Goal: Information Seeking & Learning: Find specific fact

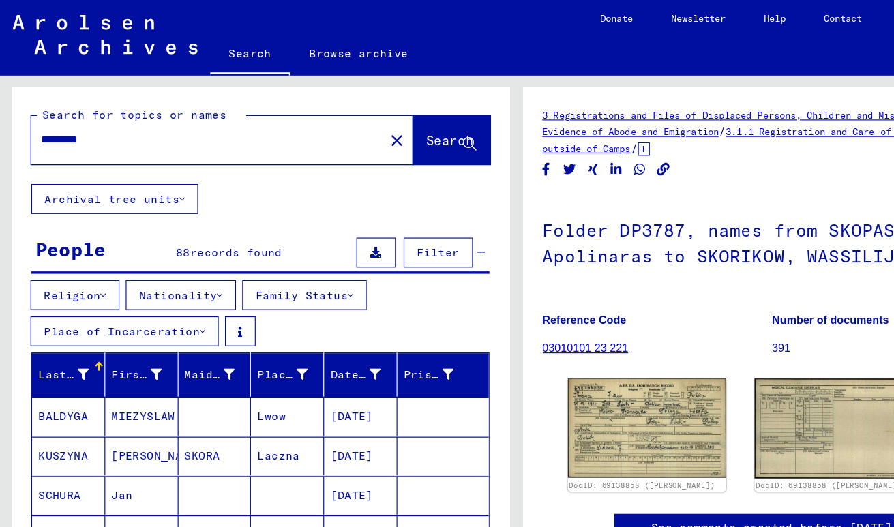
scroll to position [100, 0]
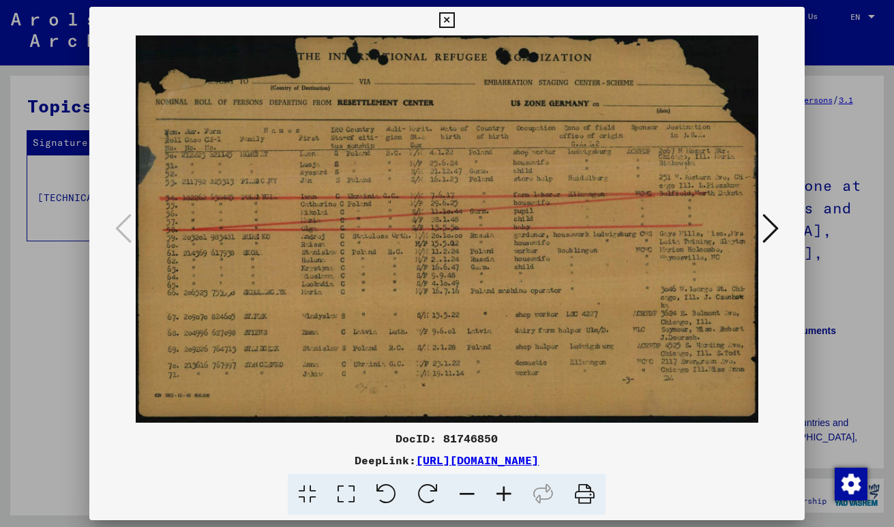
scroll to position [339, 0]
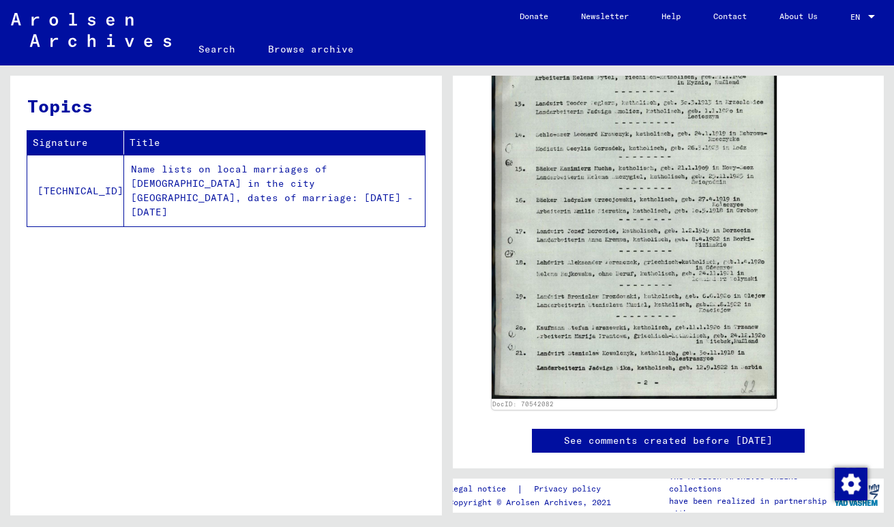
scroll to position [618, 0]
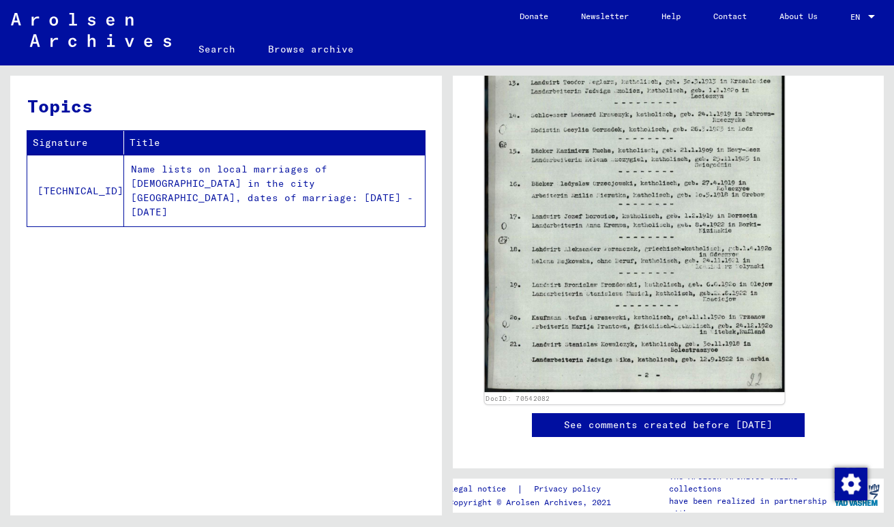
click at [711, 143] on img at bounding box center [633, 183] width 299 height 419
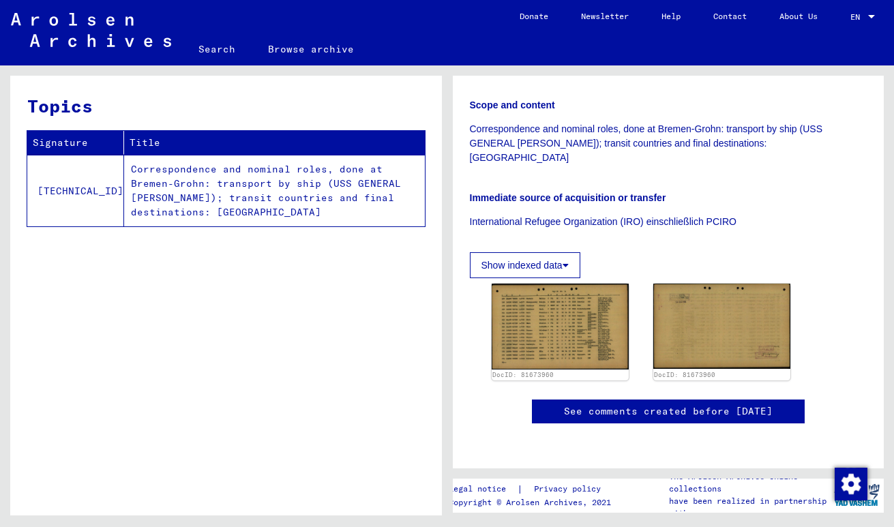
scroll to position [339, 0]
click at [533, 282] on img at bounding box center [560, 327] width 144 height 90
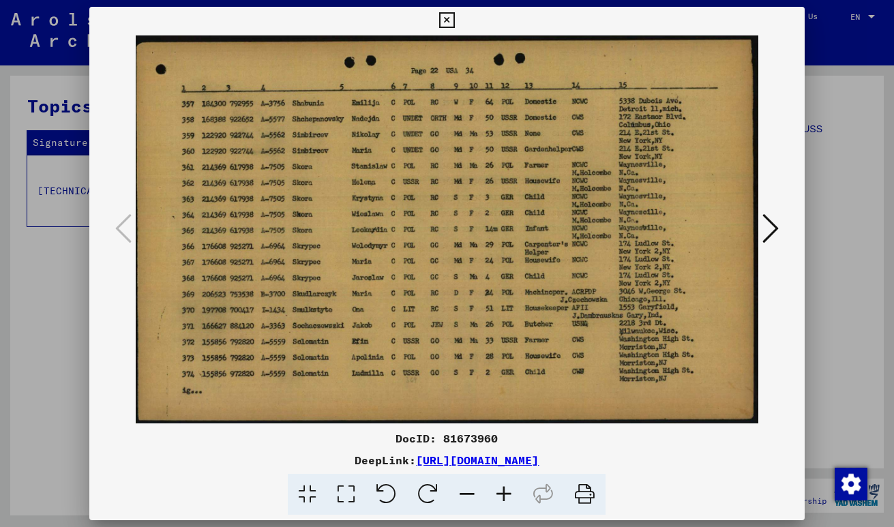
click at [780, 228] on button at bounding box center [770, 229] width 25 height 39
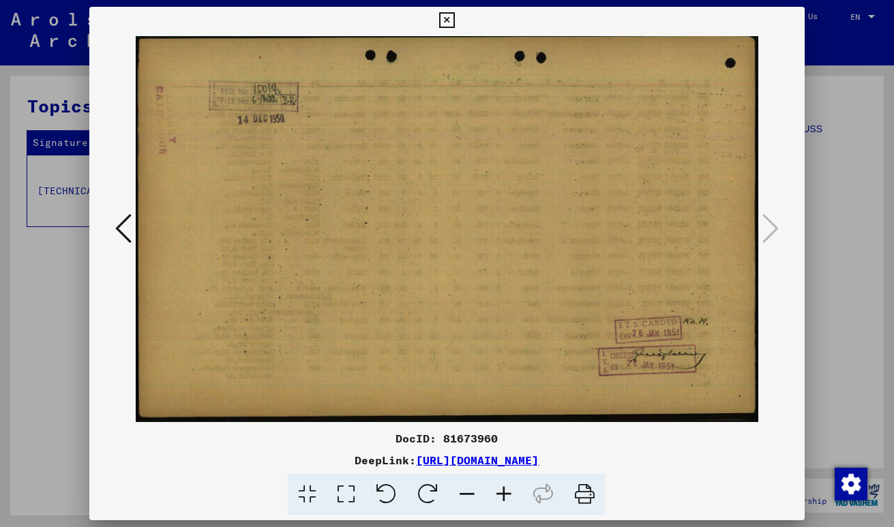
click at [121, 228] on icon at bounding box center [123, 228] width 16 height 33
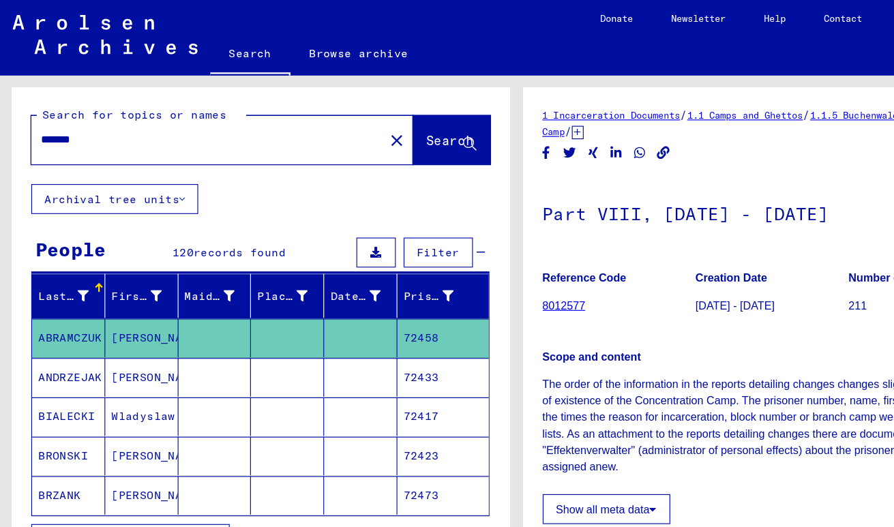
scroll to position [323, 0]
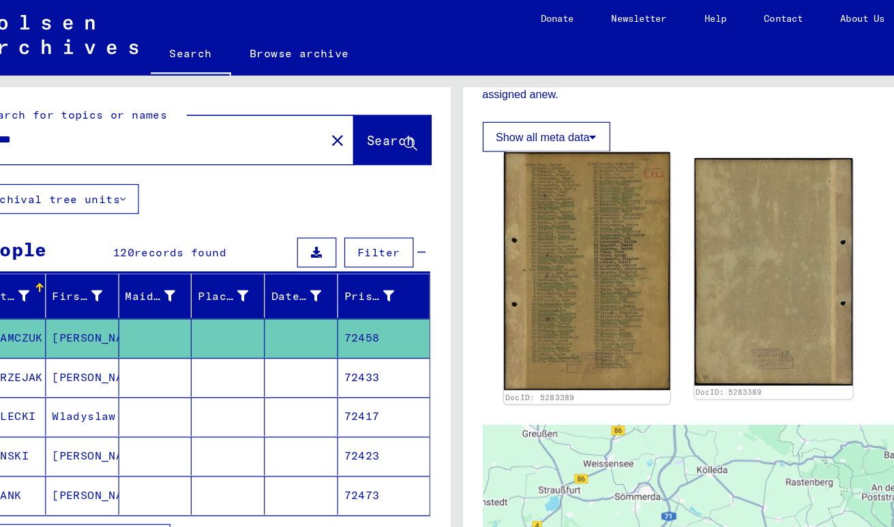
click at [546, 219] on img at bounding box center [560, 235] width 144 height 206
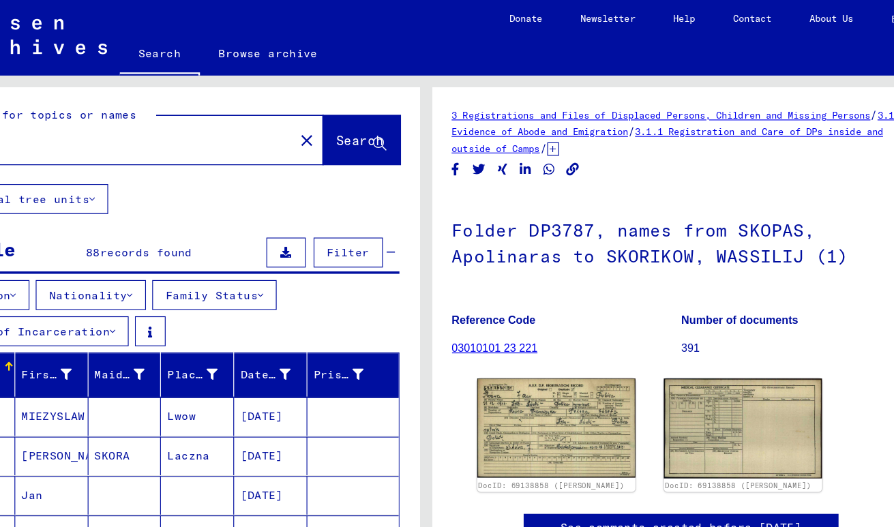
scroll to position [100, 0]
